Goal: Information Seeking & Learning: Check status

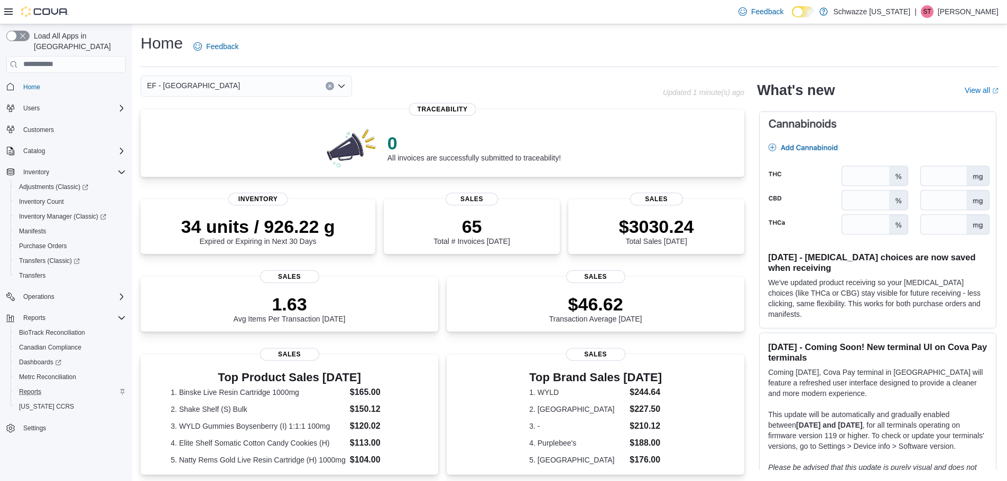
click at [52, 386] on div "Reports" at bounding box center [70, 392] width 111 height 13
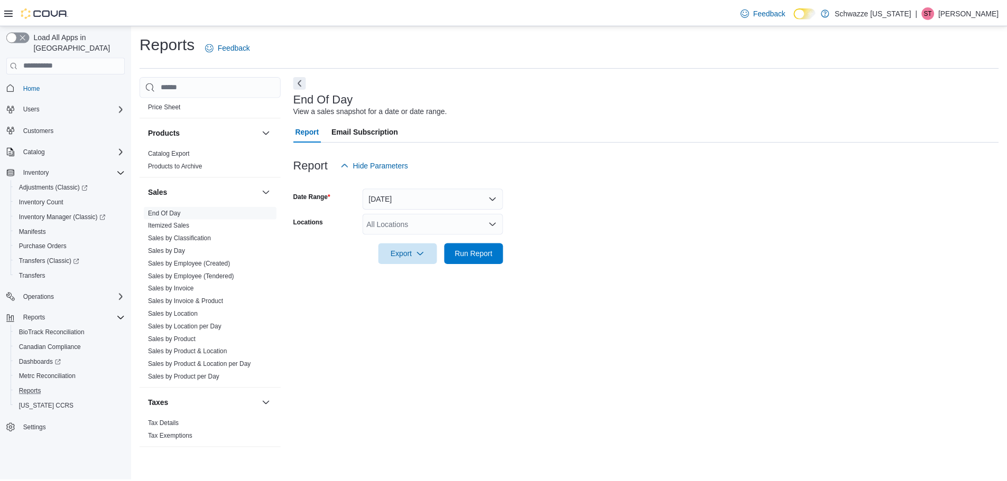
scroll to position [687, 0]
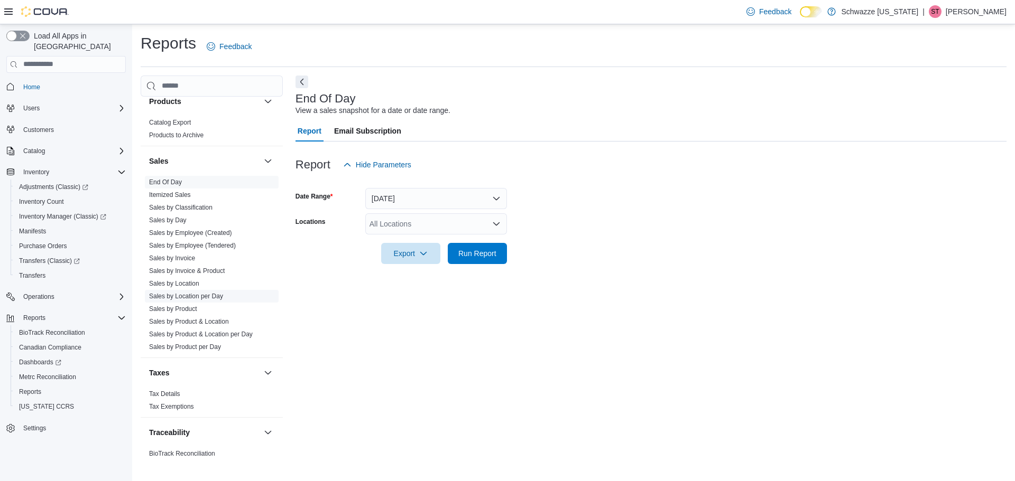
click at [210, 297] on link "Sales by Location per Day" at bounding box center [186, 296] width 74 height 7
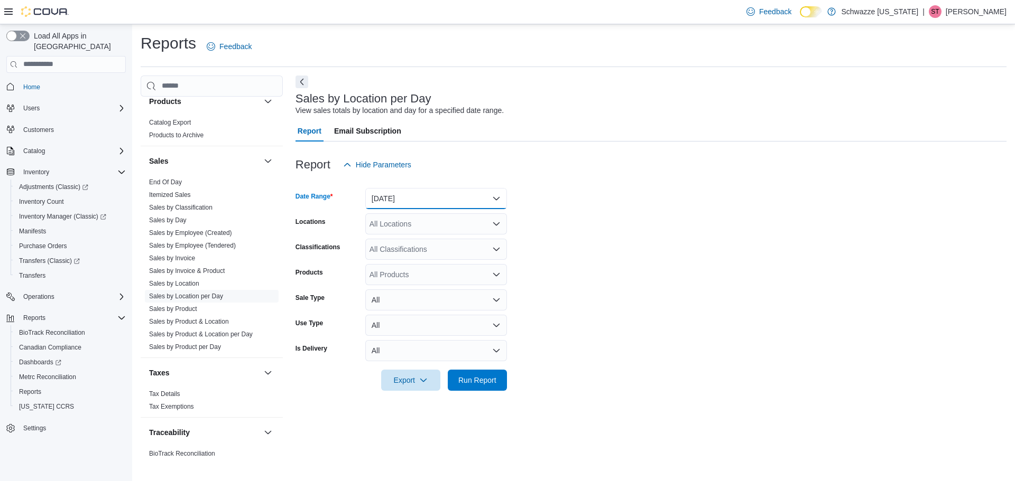
click at [411, 201] on button "[DATE]" at bounding box center [436, 198] width 142 height 21
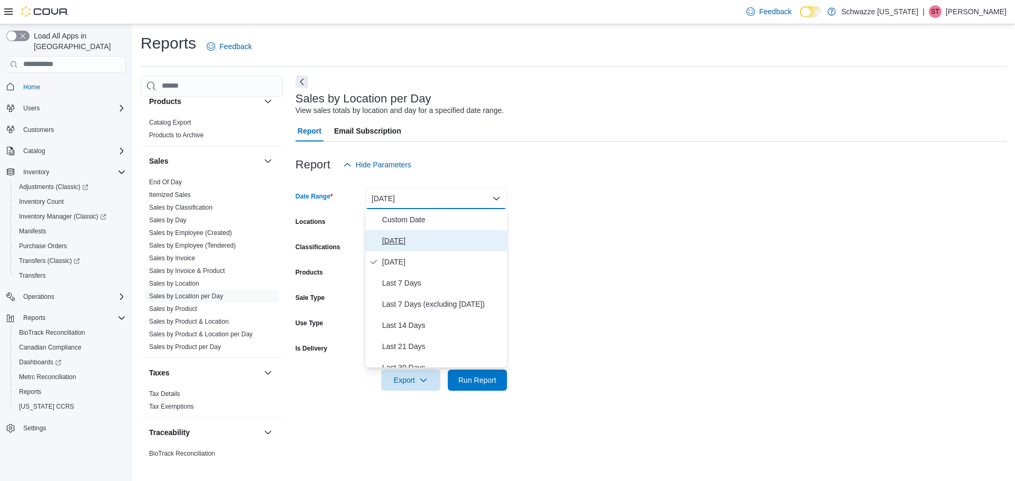
click at [404, 240] on span "[DATE]" at bounding box center [442, 241] width 121 height 13
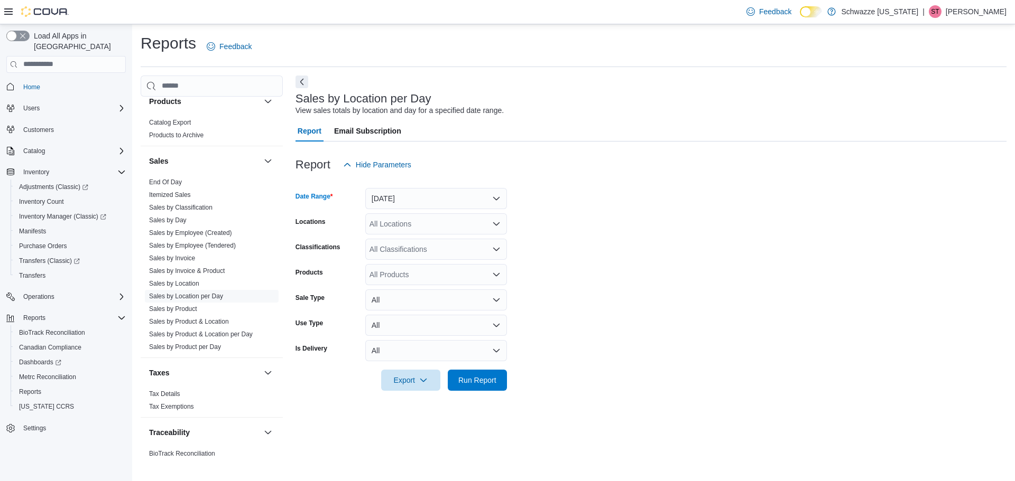
click at [404, 228] on div "All Locations" at bounding box center [436, 224] width 142 height 21
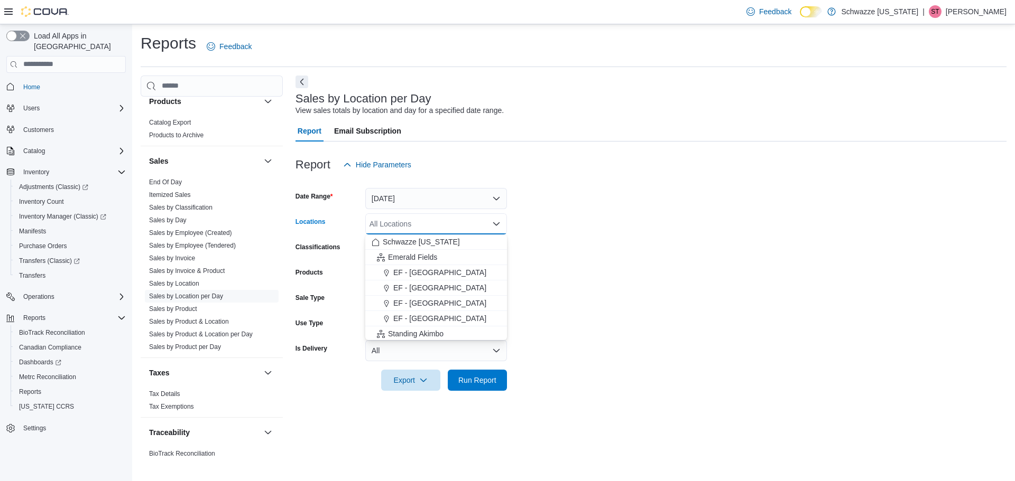
drag, startPoint x: 426, startPoint y: 276, endPoint x: 528, endPoint y: 260, distance: 103.2
click at [426, 276] on span "EF - [GEOGRAPHIC_DATA]" at bounding box center [439, 272] width 93 height 11
click at [669, 250] on form "Date Range [DATE] Locations [GEOGRAPHIC_DATA] - [GEOGRAPHIC_DATA] Combo box. Se…" at bounding box center [650, 283] width 711 height 216
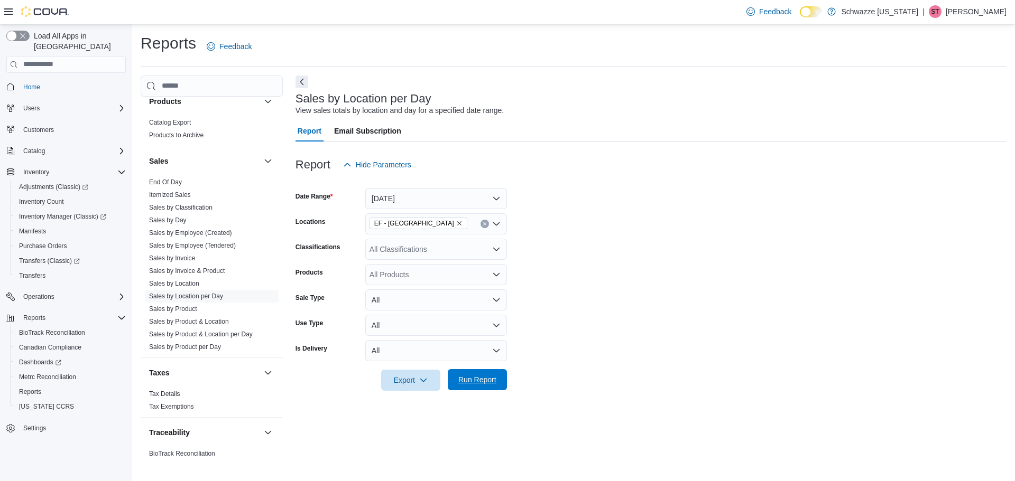
click at [474, 383] on span "Run Report" at bounding box center [477, 380] width 38 height 11
